Goal: Task Accomplishment & Management: Use online tool/utility

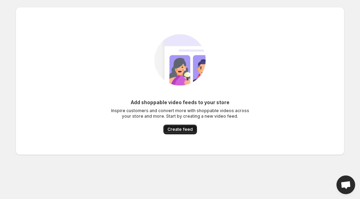
click at [180, 129] on span "Create feed" at bounding box center [180, 130] width 25 height 6
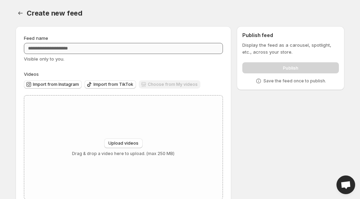
scroll to position [17, 0]
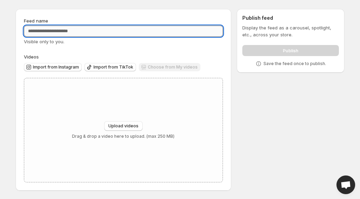
click at [60, 30] on input "Feed name" at bounding box center [123, 31] width 199 height 11
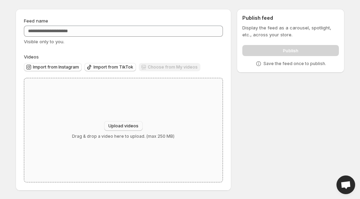
click at [120, 125] on span "Upload videos" at bounding box center [123, 126] width 30 height 6
type input "**********"
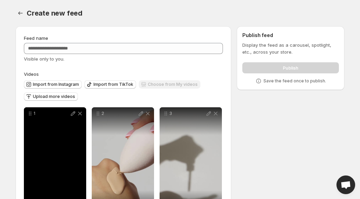
scroll to position [1, 0]
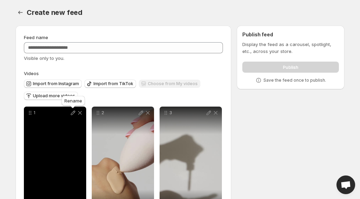
click at [73, 111] on icon at bounding box center [73, 112] width 7 height 7
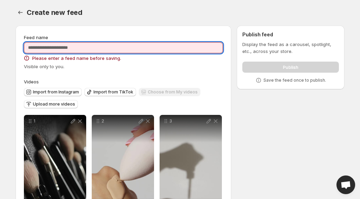
click at [79, 46] on input "Feed name" at bounding box center [123, 47] width 199 height 11
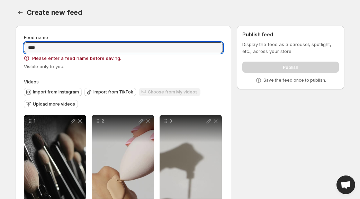
type input "****"
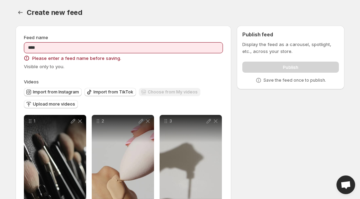
scroll to position [0, 0]
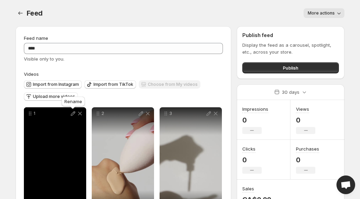
click at [72, 115] on icon at bounding box center [73, 113] width 7 height 7
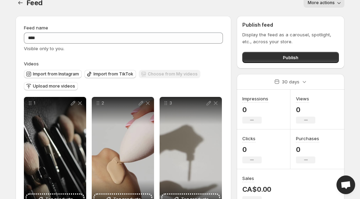
scroll to position [6, 0]
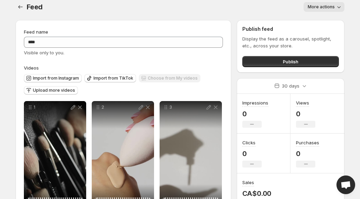
click at [329, 10] on button "More actions" at bounding box center [324, 7] width 41 height 10
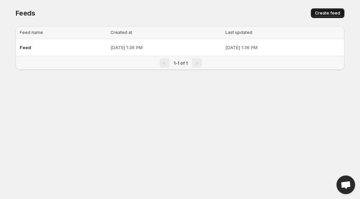
click at [325, 10] on span "Create feed" at bounding box center [327, 13] width 25 height 6
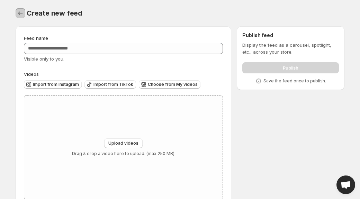
click at [22, 11] on icon "Settings" at bounding box center [20, 13] width 7 height 7
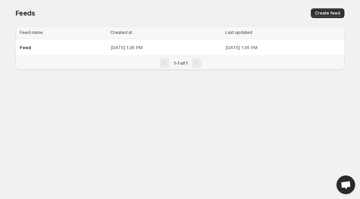
click at [349, 10] on div "Feeds. This page is ready Feeds Create feed Loading tables… Loading tables… Fee…" at bounding box center [179, 43] width 345 height 87
click at [332, 12] on span "Create feed" at bounding box center [327, 13] width 25 height 6
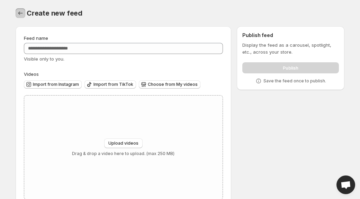
click at [17, 13] on icon "Settings" at bounding box center [20, 13] width 7 height 7
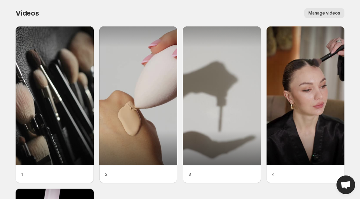
click at [324, 11] on span "Manage videos" at bounding box center [324, 13] width 32 height 6
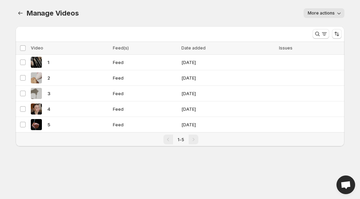
click at [324, 14] on span "More actions" at bounding box center [321, 13] width 27 height 6
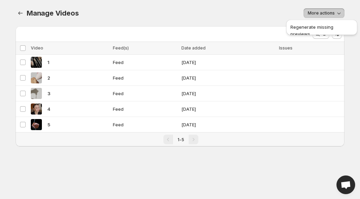
click at [324, 14] on span "More actions" at bounding box center [321, 13] width 27 height 6
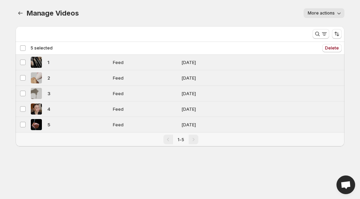
click at [25, 46] on div "Deselect all 5 videos 5 selected" at bounding box center [36, 48] width 33 height 6
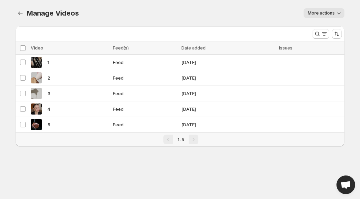
click at [288, 49] on span "Issues" at bounding box center [285, 47] width 13 height 5
click at [320, 34] on icon "Search and filter results" at bounding box center [317, 33] width 7 height 7
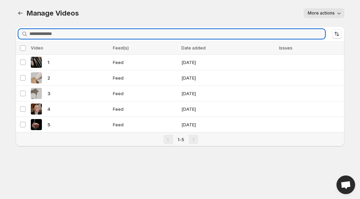
click at [320, 34] on input "Search videos" at bounding box center [177, 34] width 296 height 10
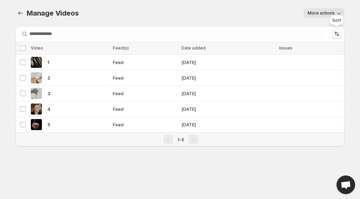
click at [337, 35] on icon "Sort the results" at bounding box center [336, 33] width 7 height 7
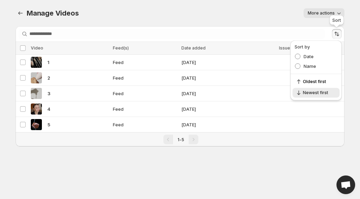
click at [337, 35] on icon "Sort the results" at bounding box center [336, 33] width 7 height 7
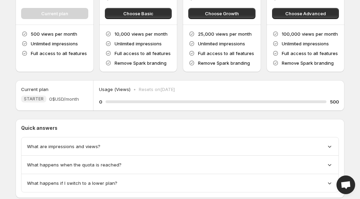
scroll to position [92, 0]
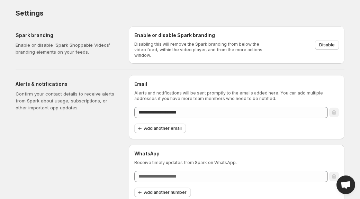
scroll to position [2, 0]
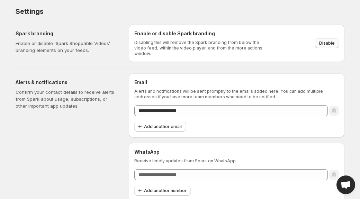
click at [333, 41] on span "Disable" at bounding box center [327, 43] width 16 height 6
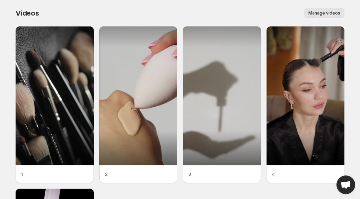
scroll to position [178, 0]
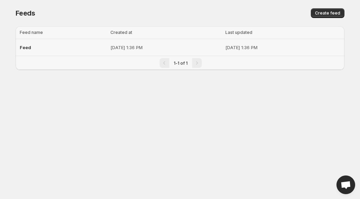
click at [179, 46] on p "Sep 5, 2025, 1:36 PM" at bounding box center [165, 47] width 110 height 7
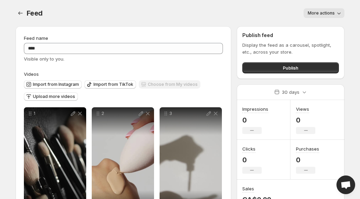
click at [336, 13] on icon "button" at bounding box center [338, 13] width 7 height 7
click at [279, 69] on button "Publish" at bounding box center [290, 67] width 97 height 11
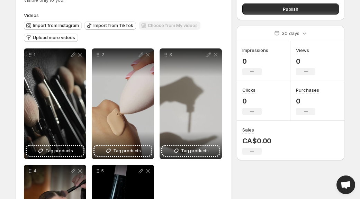
scroll to position [61, 0]
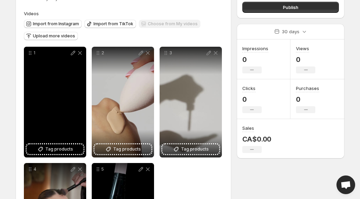
click at [61, 155] on div "1" at bounding box center [55, 102] width 62 height 111
click at [61, 148] on span "Tag products" at bounding box center [59, 149] width 28 height 7
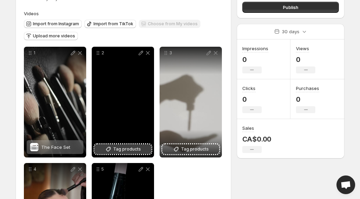
click at [139, 154] on button "Tag products" at bounding box center [122, 149] width 57 height 10
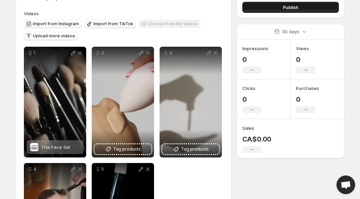
click at [264, 6] on button "Publish" at bounding box center [290, 7] width 97 height 11
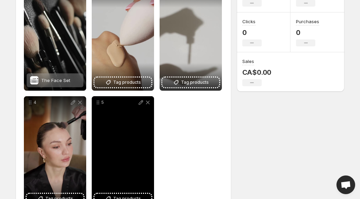
scroll to position [152, 0]
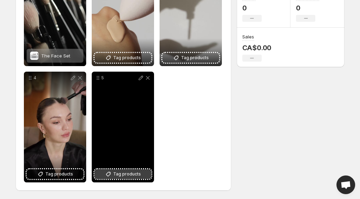
click at [118, 173] on span "Tag products" at bounding box center [127, 174] width 28 height 7
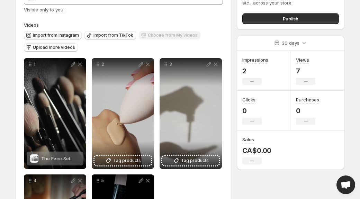
scroll to position [54, 0]
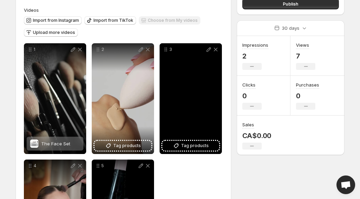
scroll to position [64, 0]
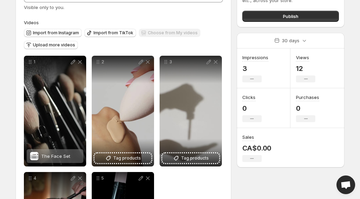
scroll to position [52, 0]
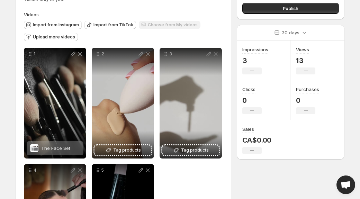
scroll to position [73, 0]
